Goal: Register for event/course

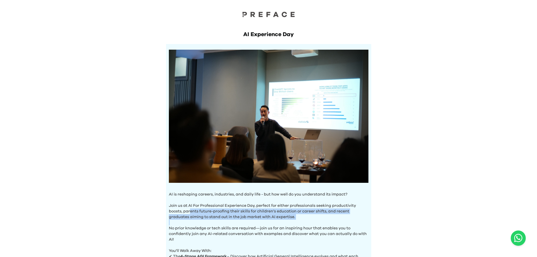
drag, startPoint x: 190, startPoint y: 210, endPoint x: 279, endPoint y: 218, distance: 89.7
click at [279, 218] on div "AI is reshaping careers, industries, and daily life - but how well do you under…" at bounding box center [268, 174] width 205 height 260
click at [279, 219] on p "No prior knowledge or tech skills are required—join us for an inspiring hour th…" at bounding box center [268, 230] width 199 height 23
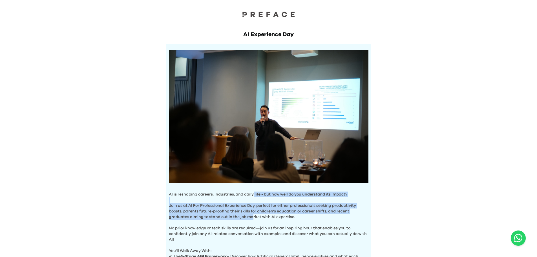
drag, startPoint x: 253, startPoint y: 195, endPoint x: 254, endPoint y: 218, distance: 22.6
click at [254, 218] on div "AI is reshaping careers, industries, and daily life - but how well do you under…" at bounding box center [268, 174] width 205 height 260
click at [254, 211] on p "Join us at AI For Professional Experience Day, perfect for either professionals…" at bounding box center [268, 208] width 199 height 23
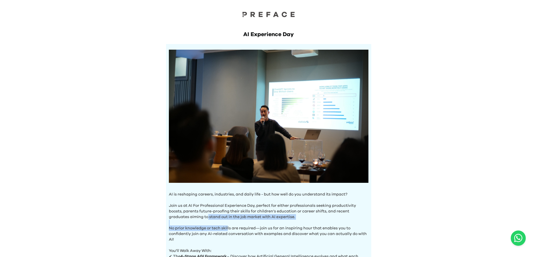
drag, startPoint x: 228, startPoint y: 229, endPoint x: 239, endPoint y: 230, distance: 11.4
click at [239, 230] on div "AI is reshaping careers, industries, and daily life - but how well do you under…" at bounding box center [268, 174] width 205 height 260
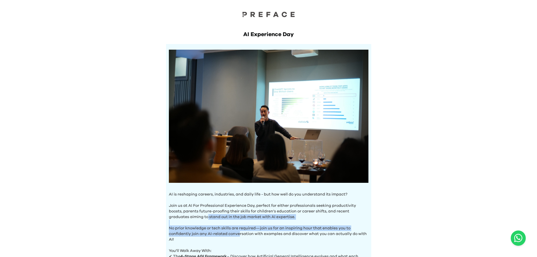
click at [239, 230] on p "No prior knowledge or tech skills are required—join us for an inspiring hour th…" at bounding box center [268, 230] width 199 height 23
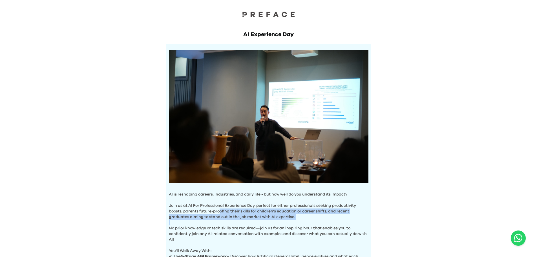
drag, startPoint x: 219, startPoint y: 210, endPoint x: 251, endPoint y: 225, distance: 35.3
click at [250, 225] on div "AI is reshaping careers, industries, and daily life - but how well do you under…" at bounding box center [268, 174] width 205 height 260
click at [251, 225] on p "No prior knowledge or tech skills are required—join us for an inspiring hour th…" at bounding box center [268, 230] width 199 height 23
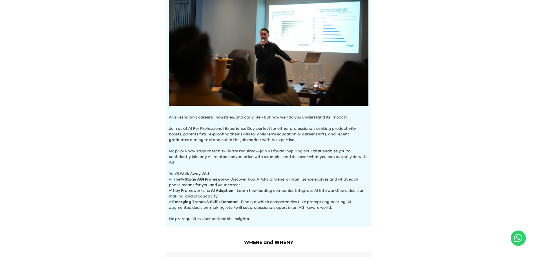
scroll to position [85, 0]
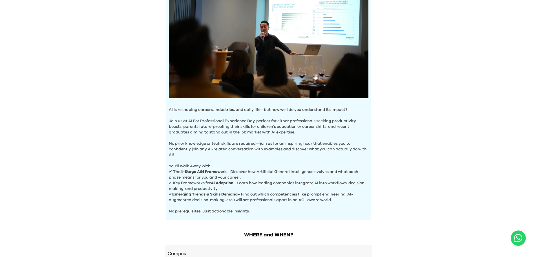
click at [272, 211] on p "No prerequisites. Just actionable insights." at bounding box center [268, 208] width 199 height 11
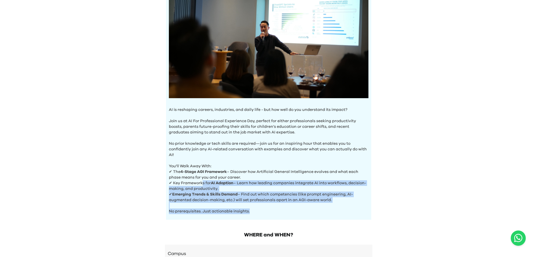
drag, startPoint x: 261, startPoint y: 210, endPoint x: 201, endPoint y: 181, distance: 66.0
click at [201, 181] on div "AI is reshaping careers, industries, and daily life - but how well do you under…" at bounding box center [268, 89] width 205 height 260
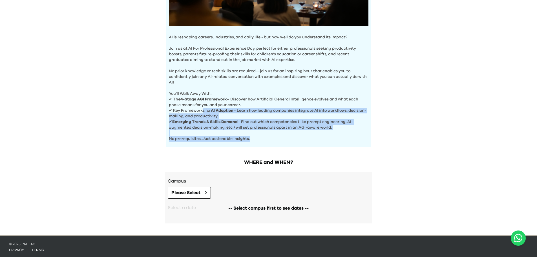
click at [111, 117] on div "AI Experience Day AI is reshaping careers, industries, and daily life - but how…" at bounding box center [268, 38] width 537 height 391
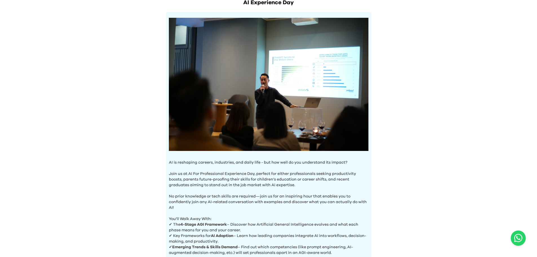
scroll to position [0, 0]
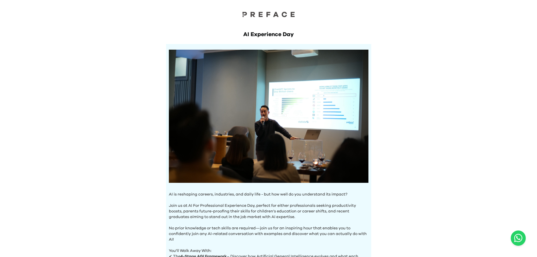
click at [107, 175] on div "AI Experience Day AI is reshaping careers, industries, and daily life - but how…" at bounding box center [268, 195] width 537 height 391
click at [83, 185] on div "AI Experience Day AI is reshaping careers, industries, and daily life - but how…" at bounding box center [268, 195] width 537 height 391
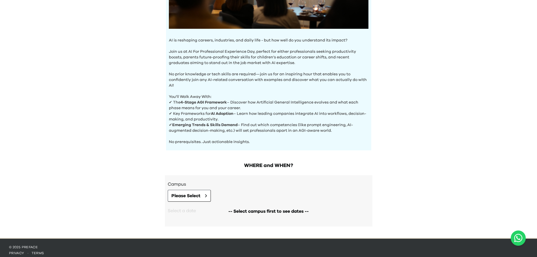
scroll to position [157, 0]
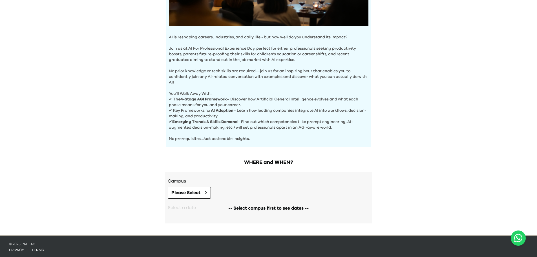
drag, startPoint x: 202, startPoint y: 111, endPoint x: 298, endPoint y: 112, distance: 95.8
click at [298, 112] on p "✔ Key Frameworks for AI Adoption – Learn how leading companies integrate AI int…" at bounding box center [268, 113] width 199 height 11
drag, startPoint x: 260, startPoint y: 112, endPoint x: 207, endPoint y: 107, distance: 53.8
click at [207, 108] on p "✔ Key Frameworks for AI Adoption – Learn how leading companies integrate AI int…" at bounding box center [268, 113] width 199 height 11
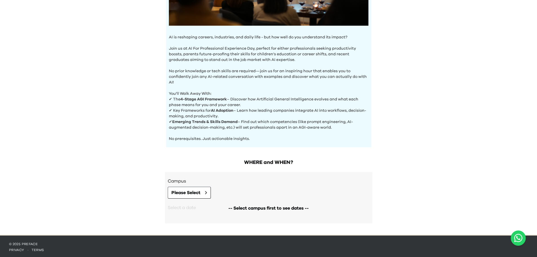
click at [207, 108] on p "✔ Key Frameworks for AI Adoption – Learn how leading companies integrate AI int…" at bounding box center [268, 113] width 199 height 11
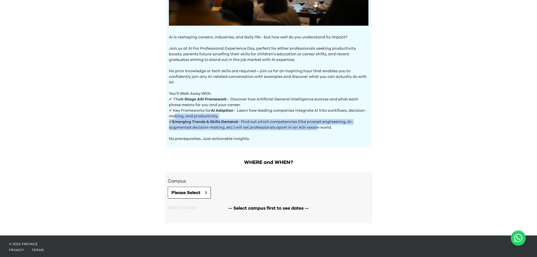
drag, startPoint x: 316, startPoint y: 124, endPoint x: 191, endPoint y: 116, distance: 124.5
click at [191, 116] on div "AI is reshaping careers, industries, and daily life - but how well do you under…" at bounding box center [268, 17] width 205 height 260
click at [192, 115] on p "✔ Key Frameworks for AI Adoption – Learn how leading companies integrate AI int…" at bounding box center [268, 113] width 199 height 11
drag, startPoint x: 299, startPoint y: 125, endPoint x: 167, endPoint y: 122, distance: 131.3
click at [167, 122] on div "AI is reshaping careers, industries, and daily life - but how well do you under…" at bounding box center [268, 17] width 205 height 260
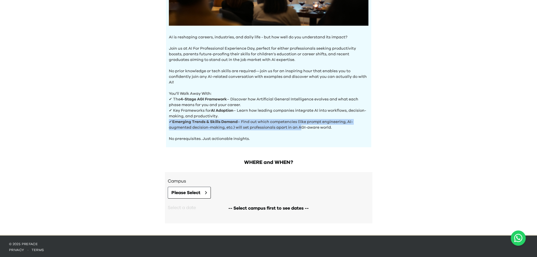
click at [167, 122] on div "AI is reshaping careers, industries, and daily life - but how well do you under…" at bounding box center [268, 17] width 205 height 260
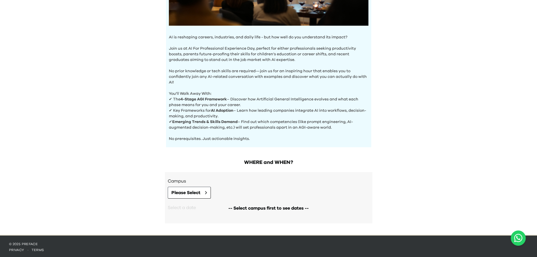
drag, startPoint x: 361, startPoint y: 128, endPoint x: 170, endPoint y: 110, distance: 192.7
click at [176, 111] on div "AI is reshaping careers, industries, and daily life - but how well do you under…" at bounding box center [268, 17] width 205 height 260
click at [169, 110] on p "✔ Key Frameworks for AI Adoption – Learn how leading companies integrate AI int…" at bounding box center [268, 113] width 199 height 11
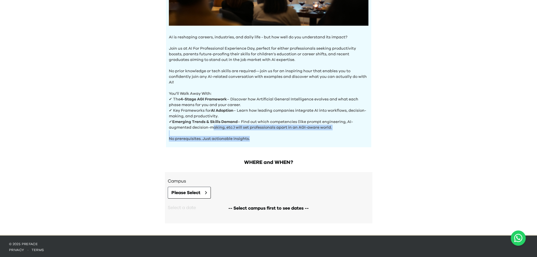
drag, startPoint x: 311, startPoint y: 140, endPoint x: 212, endPoint y: 128, distance: 100.2
click at [212, 128] on div "AI is reshaping careers, industries, and daily life - but how well do you under…" at bounding box center [268, 17] width 205 height 260
click at [212, 128] on p "✔ Emerging Trends & Skills Demand – Find out which competencies (like prompt en…" at bounding box center [268, 124] width 199 height 11
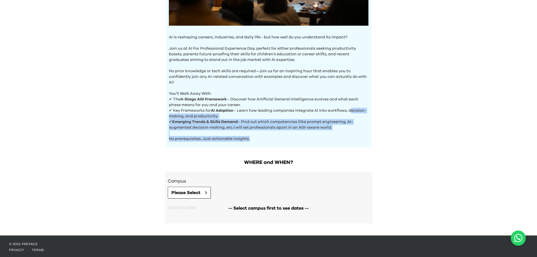
drag, startPoint x: 284, startPoint y: 145, endPoint x: 115, endPoint y: 115, distance: 172.0
click at [115, 115] on div "AI Experience Day AI is reshaping careers, industries, and daily life - but how…" at bounding box center [268, 38] width 537 height 391
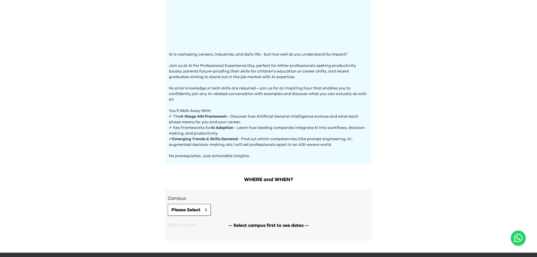
scroll to position [157, 0]
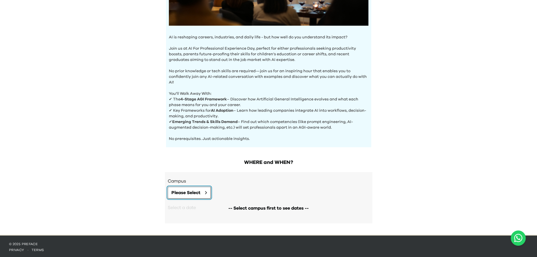
click at [192, 189] on span "Please Select" at bounding box center [185, 192] width 29 height 7
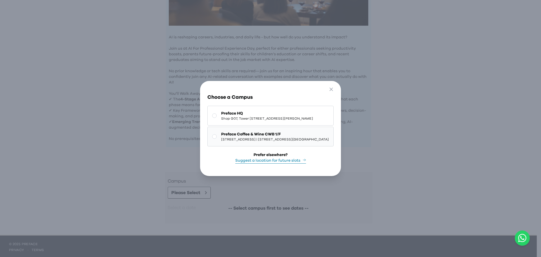
click at [221, 134] on span "Preface Coffee & Wine CWB 1/F" at bounding box center [275, 134] width 108 height 6
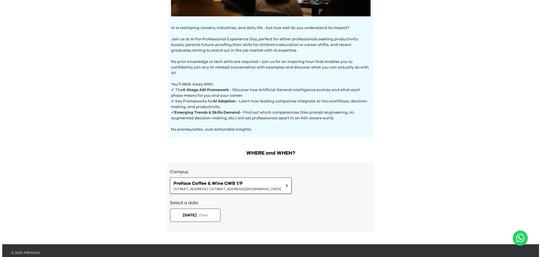
scroll to position [175, 0]
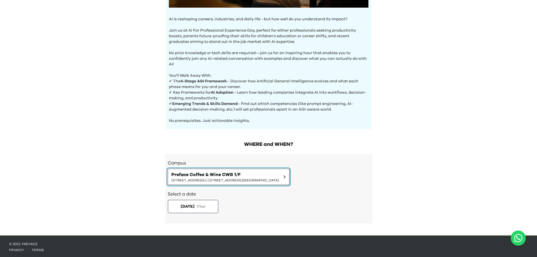
click at [198, 178] on span "1/F, The Sharp, 11 Sharp Street East, Causeway Bay | 銅鑼灣霎東街11號The Sharp 1樓" at bounding box center [225, 180] width 108 height 5
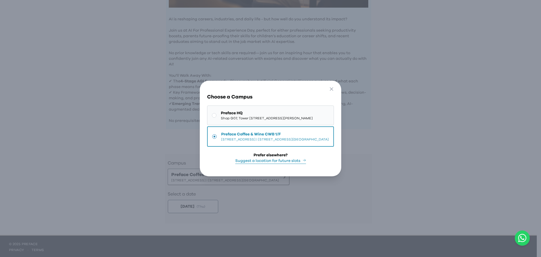
click at [221, 116] on span "Shop G07, Tower [STREET_ADDRESS][PERSON_NAME]" at bounding box center [267, 118] width 92 height 5
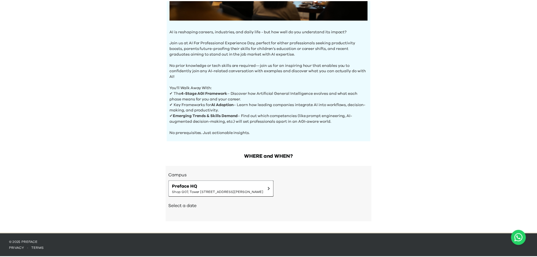
scroll to position [161, 0]
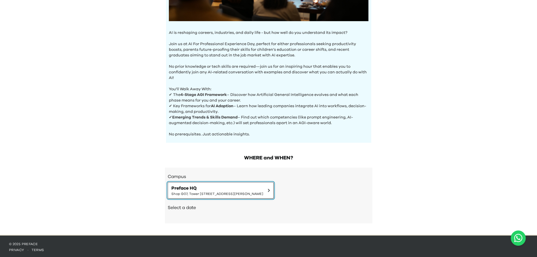
click at [231, 191] on span "Shop G07, Tower [STREET_ADDRESS][PERSON_NAME]" at bounding box center [217, 193] width 92 height 5
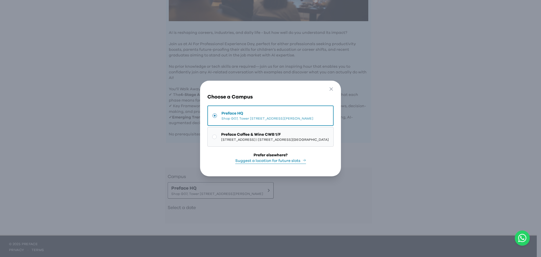
click at [221, 132] on span "Preface Coffee & Wine CWB 1/F" at bounding box center [275, 135] width 108 height 6
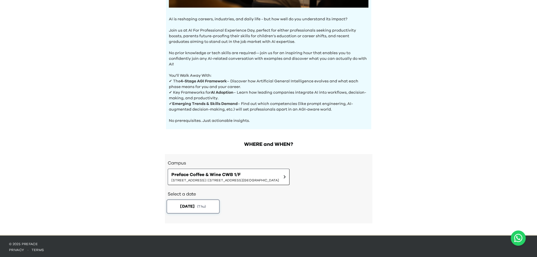
click at [194, 203] on span "[DATE]" at bounding box center [187, 206] width 14 height 6
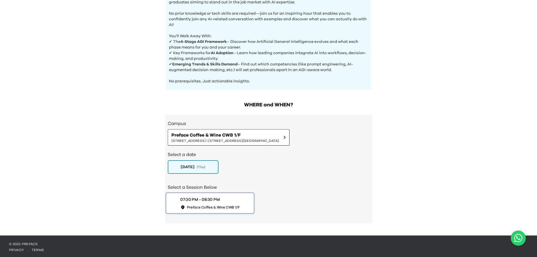
click at [205, 196] on div "07:30 PM - 08:30 PM" at bounding box center [199, 199] width 39 height 6
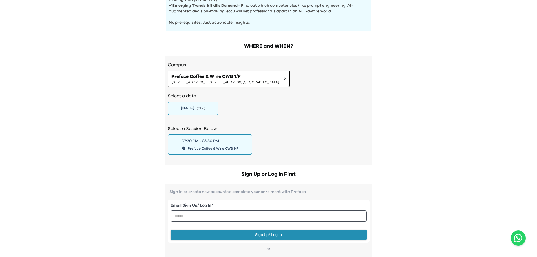
scroll to position [355, 0]
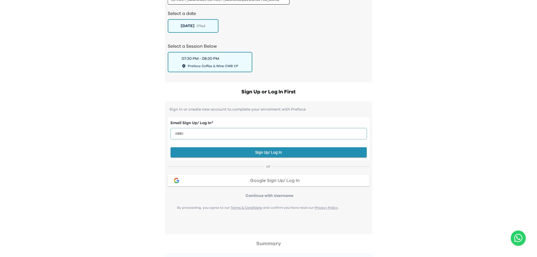
click at [202, 130] on input "email" at bounding box center [268, 133] width 196 height 11
click at [237, 178] on div "Google Sign Up/ Log In" at bounding box center [275, 180] width 180 height 5
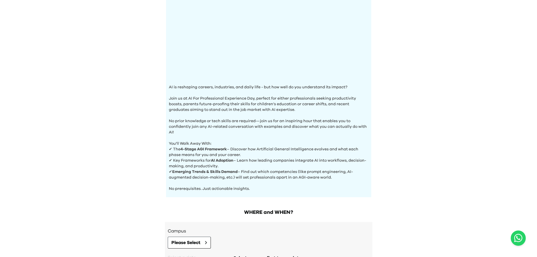
scroll to position [157, 0]
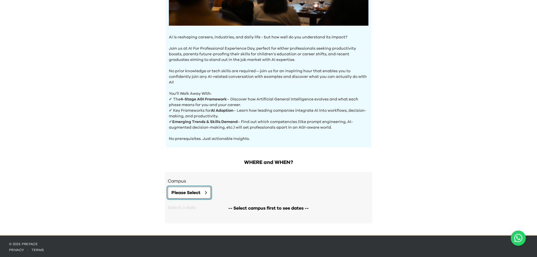
click at [203, 187] on button "Please Select" at bounding box center [189, 193] width 43 height 12
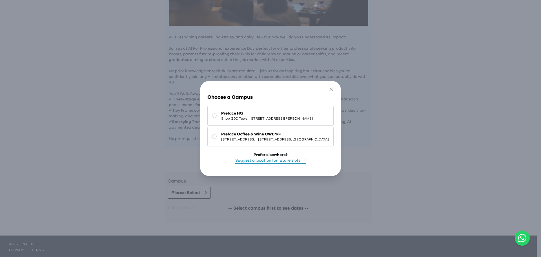
drag, startPoint x: 195, startPoint y: 137, endPoint x: 203, endPoint y: 145, distance: 11.6
click at [207, 137] on button "Preface Coffee & Wine CWB 1/F 1/F, [STREET_ADDRESS] | [STREET_ADDRESS][GEOGRAPH…" at bounding box center [270, 137] width 126 height 20
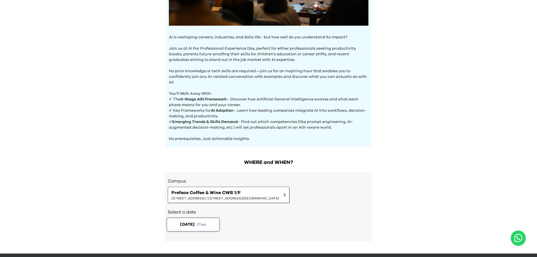
click at [199, 225] on button "[DATE] ( Thu )" at bounding box center [192, 224] width 53 height 14
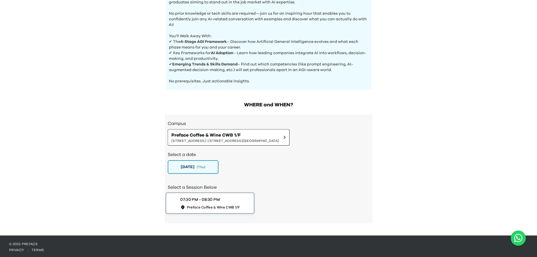
click at [205, 205] on span "Preface Coffee & Wine CWB 1/F" at bounding box center [213, 207] width 53 height 5
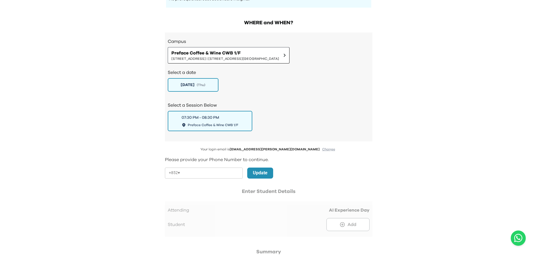
scroll to position [355, 0]
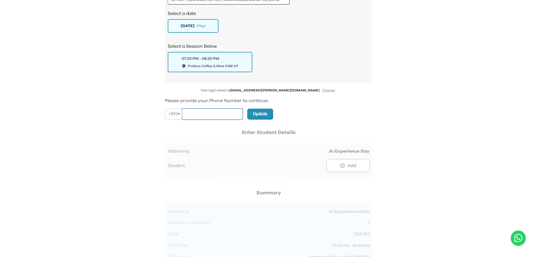
click at [216, 114] on input "tel" at bounding box center [212, 113] width 61 height 11
type input "********"
click at [256, 110] on p "Update" at bounding box center [260, 113] width 15 height 7
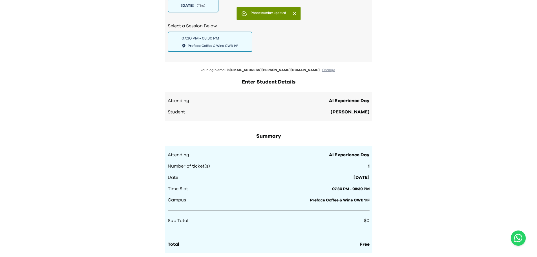
scroll to position [440, 0]
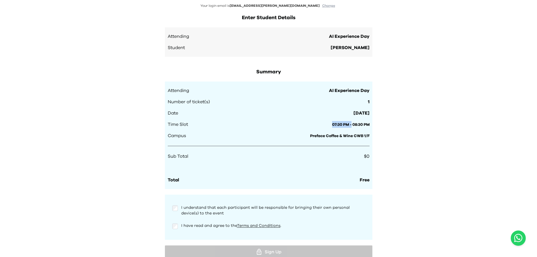
drag, startPoint x: 270, startPoint y: 116, endPoint x: 350, endPoint y: 124, distance: 79.6
click at [350, 124] on div "Attending AI Experience Day Number of ticket(s) 1 Date [DATE] Time Slot 07:30 P…" at bounding box center [269, 113] width 202 height 52
click at [350, 124] on span "07:30 PM - 08:30 PM" at bounding box center [350, 125] width 37 height 4
click at [274, 129] on div "Attending AI Experience Day Number of ticket(s) 1 Date [DATE] Time Slot 07:30 P…" at bounding box center [269, 113] width 202 height 52
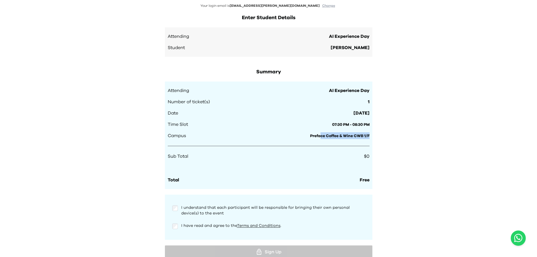
drag, startPoint x: 319, startPoint y: 131, endPoint x: 379, endPoint y: 128, distance: 59.6
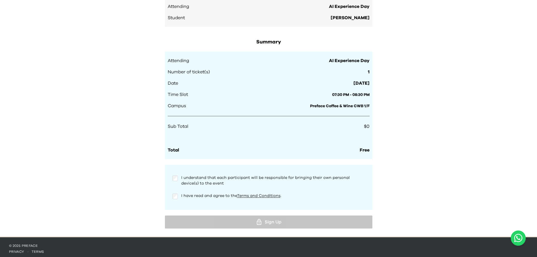
scroll to position [471, 0]
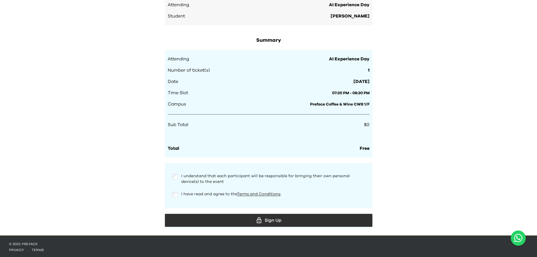
click at [216, 217] on div "Sign Up" at bounding box center [268, 220] width 198 height 8
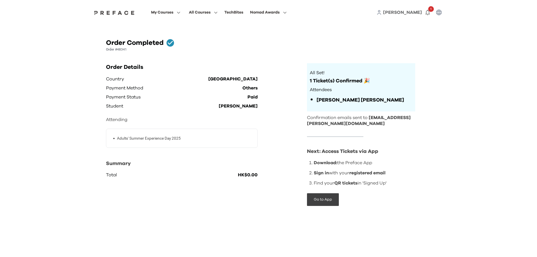
drag, startPoint x: 354, startPoint y: 127, endPoint x: 410, endPoint y: 128, distance: 56.1
click at [410, 128] on div "All Set! 1 Ticket(s) Confirmed 🎉 Attendees [PERSON_NAME] See order details Conf…" at bounding box center [361, 134] width 108 height 143
drag, startPoint x: 377, startPoint y: 159, endPoint x: 292, endPoint y: 159, distance: 85.4
click at [292, 159] on div "Order Details Country Hong Kong Payment Method Others Payment Status Paid Stude…" at bounding box center [268, 139] width 325 height 152
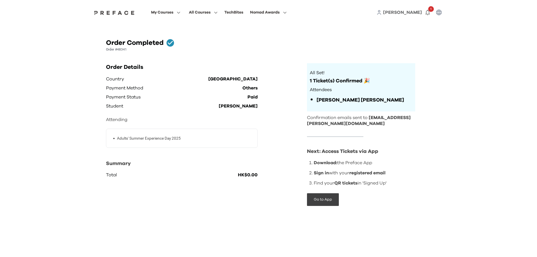
click at [292, 159] on div "Order Details Country Hong Kong Payment Method Others Payment Status Paid Stude…" at bounding box center [201, 139] width 190 height 152
drag, startPoint x: 383, startPoint y: 182, endPoint x: 316, endPoint y: 179, distance: 66.5
click at [316, 179] on ul "Download: the Preface App Sign in with your registered email Find your QR ticke…" at bounding box center [361, 172] width 108 height 27
drag, startPoint x: 398, startPoint y: 181, endPoint x: 326, endPoint y: 178, distance: 72.2
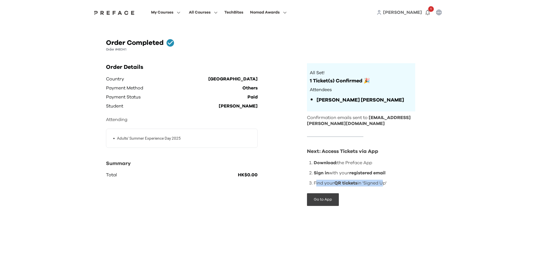
click at [327, 178] on ul "Download: the Preface App Sign in with your registered email Find your QR ticke…" at bounding box center [361, 172] width 108 height 27
click at [326, 178] on ul "Download: the Preface App Sign in with your registered email Find your QR ticke…" at bounding box center [361, 172] width 108 height 27
drag, startPoint x: 418, startPoint y: 185, endPoint x: 352, endPoint y: 182, distance: 65.2
click at [352, 182] on div "Order Details Country Hong Kong Payment Method Others Payment Status Paid Stude…" at bounding box center [268, 139] width 325 height 152
click at [352, 182] on span "QR tickets" at bounding box center [345, 183] width 23 height 5
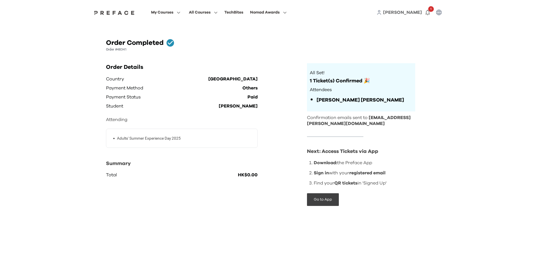
click at [511, 187] on div "My Courses All Courses TechBites Nomad Awards [PERSON_NAME] 1 Order Completed O…" at bounding box center [268, 114] width 537 height 228
drag, startPoint x: 243, startPoint y: 107, endPoint x: 282, endPoint y: 107, distance: 38.9
click at [244, 107] on p "[PERSON_NAME]" at bounding box center [238, 105] width 39 height 9
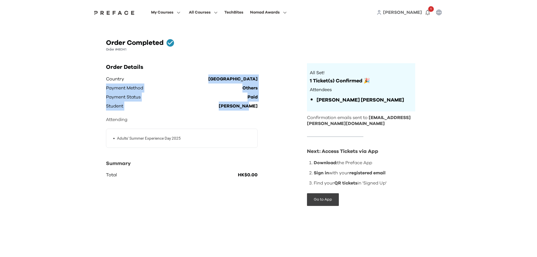
drag, startPoint x: 289, startPoint y: 108, endPoint x: 170, endPoint y: 81, distance: 122.4
click at [170, 81] on div "Order Details Country Hong Kong Payment Method Others Payment Status Paid Stude…" at bounding box center [201, 139] width 190 height 152
click at [170, 81] on div "Country [GEOGRAPHIC_DATA]" at bounding box center [182, 78] width 152 height 9
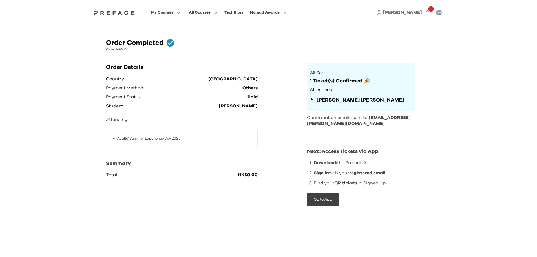
click at [177, 111] on div "Country Hong Kong Payment Method Others Payment Status Paid Student [PERSON_NAM…" at bounding box center [182, 126] width 152 height 105
click at [75, 79] on div "My Courses All Courses TechBites Nomad Awards [PERSON_NAME] 1 Order Completed O…" at bounding box center [268, 114] width 537 height 228
